Goal: Transaction & Acquisition: Book appointment/travel/reservation

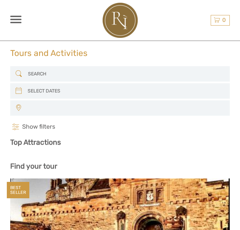
select select
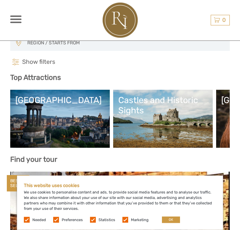
scroll to position [66, 0]
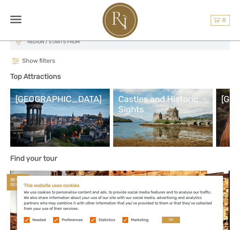
click at [176, 124] on link "Castles and Historic Sights" at bounding box center [162, 118] width 89 height 48
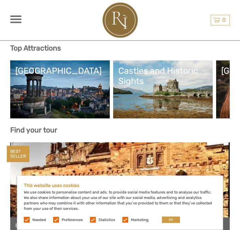
scroll to position [96, 0]
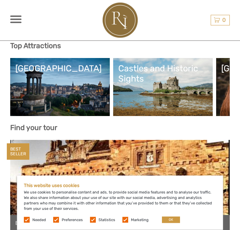
click at [123, 221] on label at bounding box center [125, 220] width 6 height 6
click at [0, 0] on input "checkbox" at bounding box center [0, 0] width 0 height 0
click at [90, 222] on label at bounding box center [93, 220] width 6 height 6
click at [0, 0] on input "checkbox" at bounding box center [0, 0] width 0 height 0
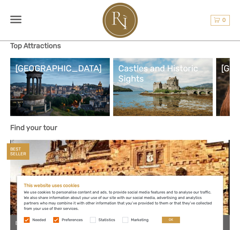
click at [58, 217] on label at bounding box center [56, 220] width 6 height 6
click at [0, 0] on input "checkbox" at bounding box center [0, 0] width 0 height 0
click at [31, 218] on span "Needed" at bounding box center [35, 219] width 23 height 4
click at [30, 220] on span "Needed" at bounding box center [35, 219] width 23 height 4
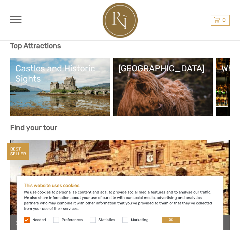
click at [168, 216] on button "OK" at bounding box center [171, 219] width 18 height 6
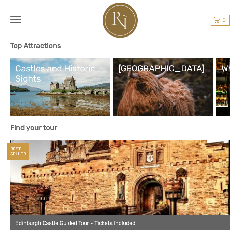
click at [177, 99] on link "[GEOGRAPHIC_DATA]" at bounding box center [162, 87] width 89 height 48
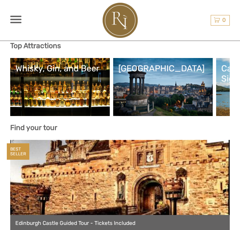
click at [169, 76] on link "[GEOGRAPHIC_DATA]" at bounding box center [162, 87] width 89 height 48
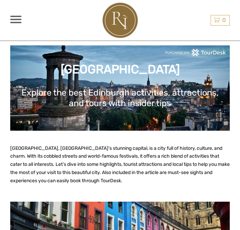
click at [165, 85] on div "Edinburgh Explore the best Edinburgh activities, attractions, and tours with in…" at bounding box center [119, 87] width 219 height 85
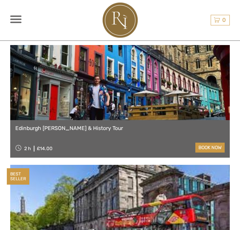
scroll to position [245, 0]
